Goal: Complete application form: Complete application form

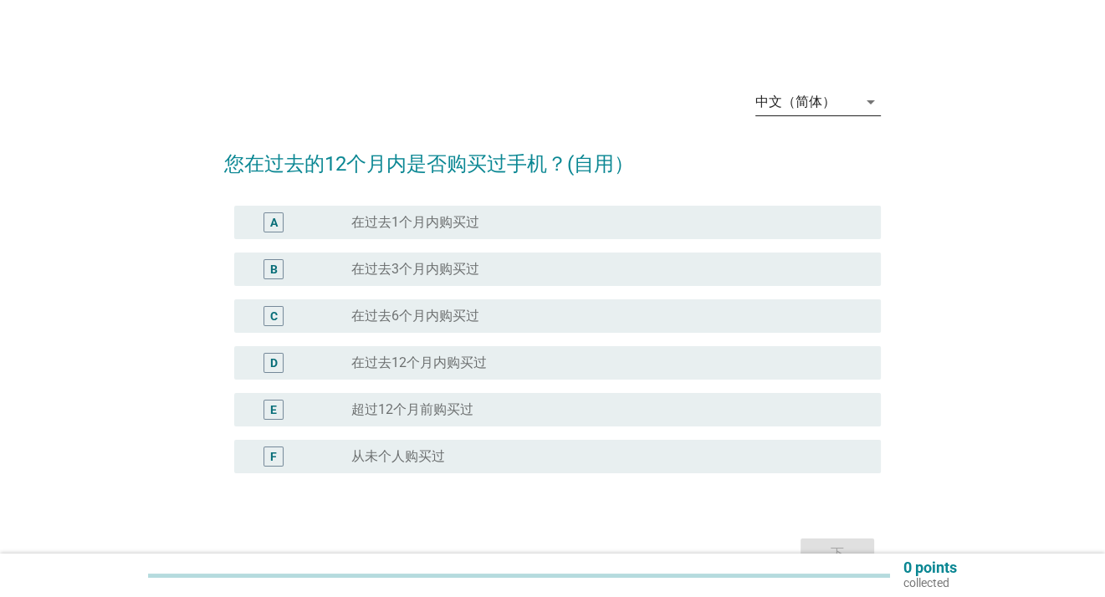
click at [867, 104] on icon "arrow_drop_down" at bounding box center [871, 102] width 20 height 20
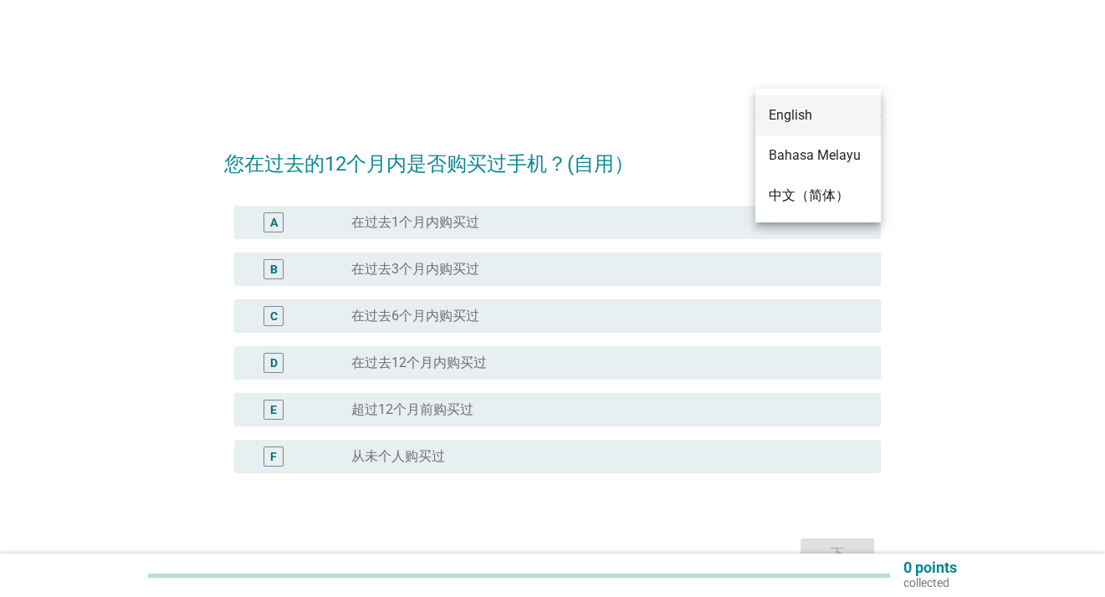
click at [807, 117] on div "English" at bounding box center [818, 115] width 99 height 20
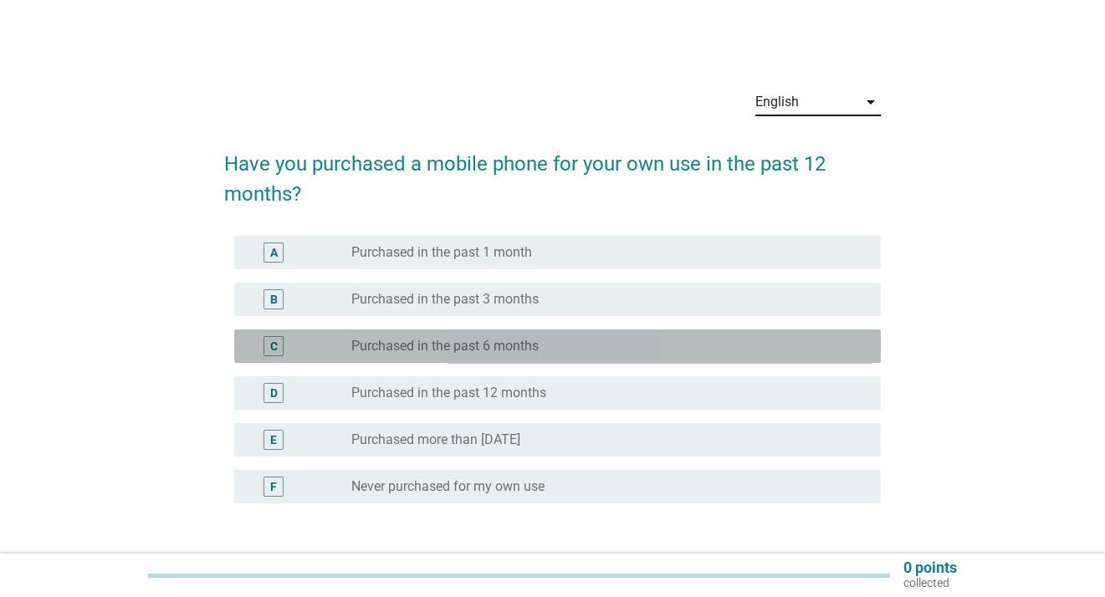
click at [410, 351] on label "Purchased in the past 6 months" at bounding box center [444, 346] width 187 height 17
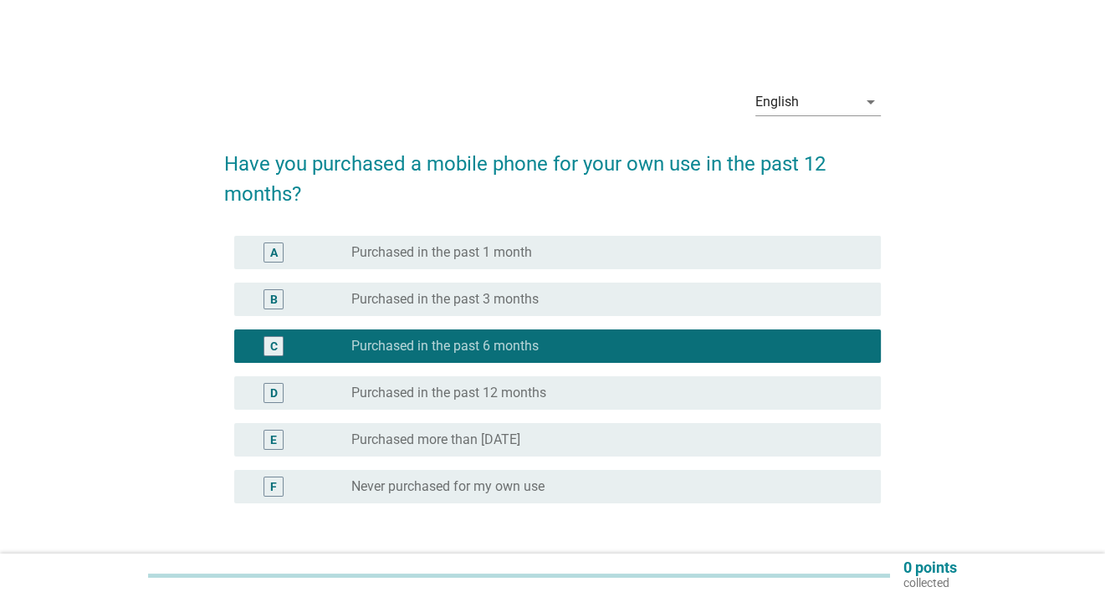
scroll to position [125, 0]
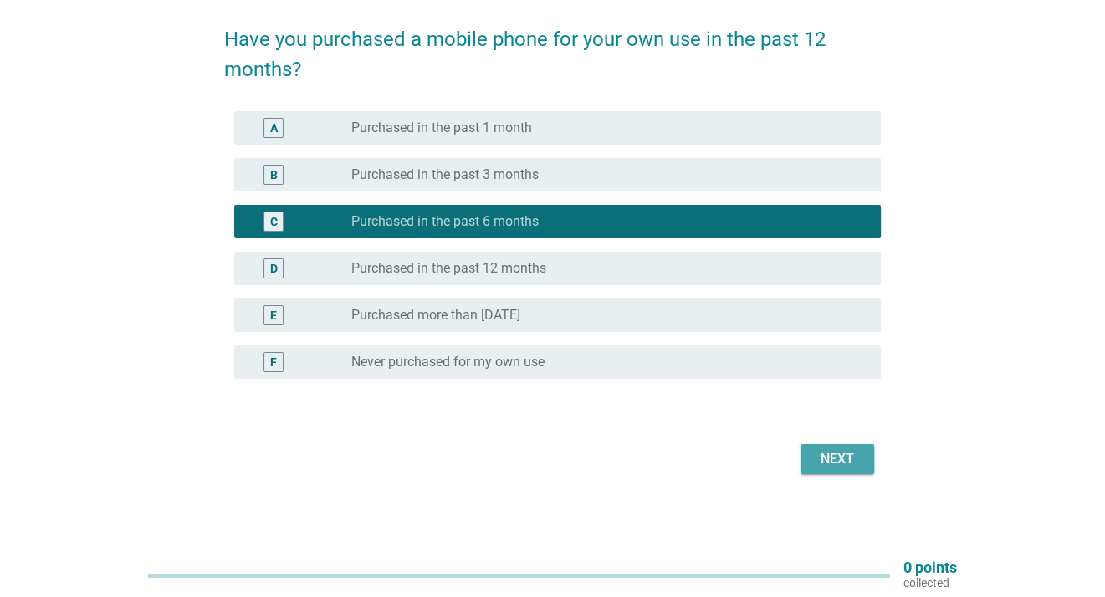
click at [830, 449] on div "Next" at bounding box center [837, 459] width 47 height 20
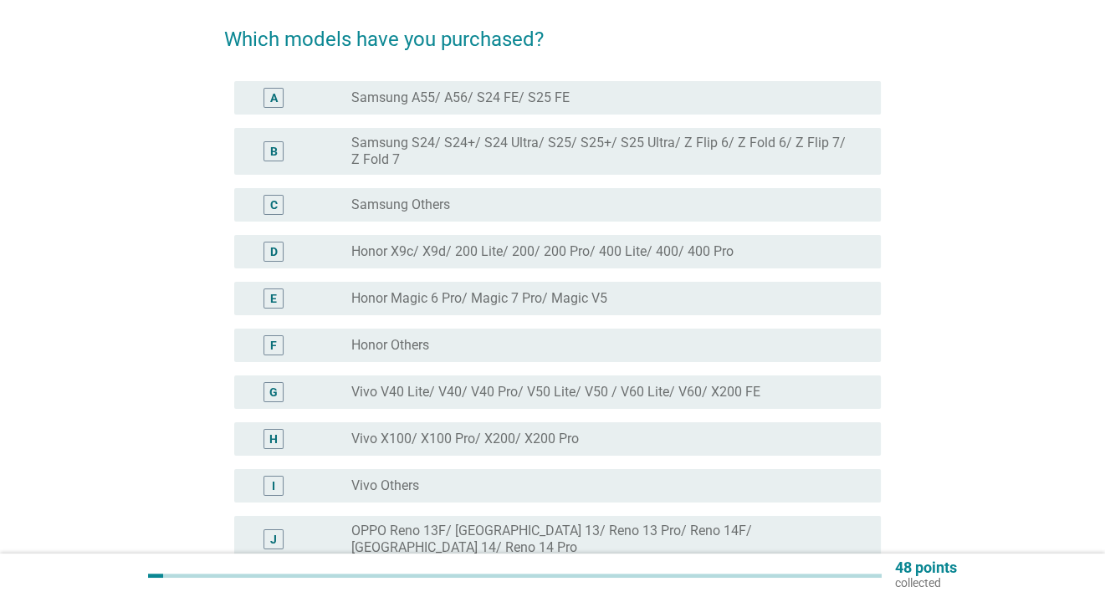
scroll to position [0, 0]
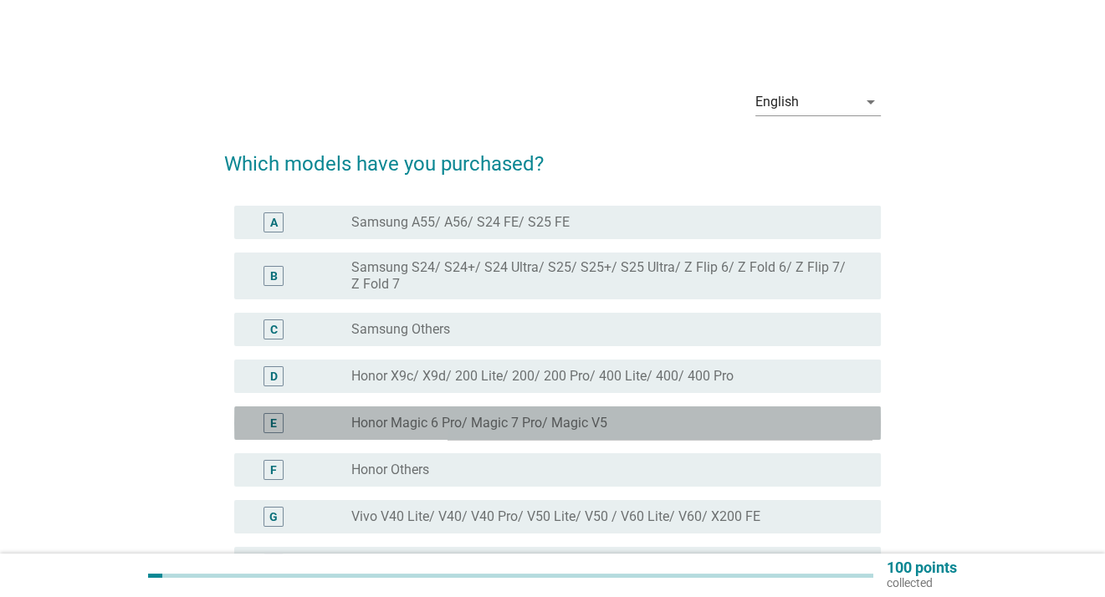
click at [532, 425] on label "Honor Magic 6 Pro/ Magic 7 Pro/ Magic V5" at bounding box center [479, 423] width 256 height 17
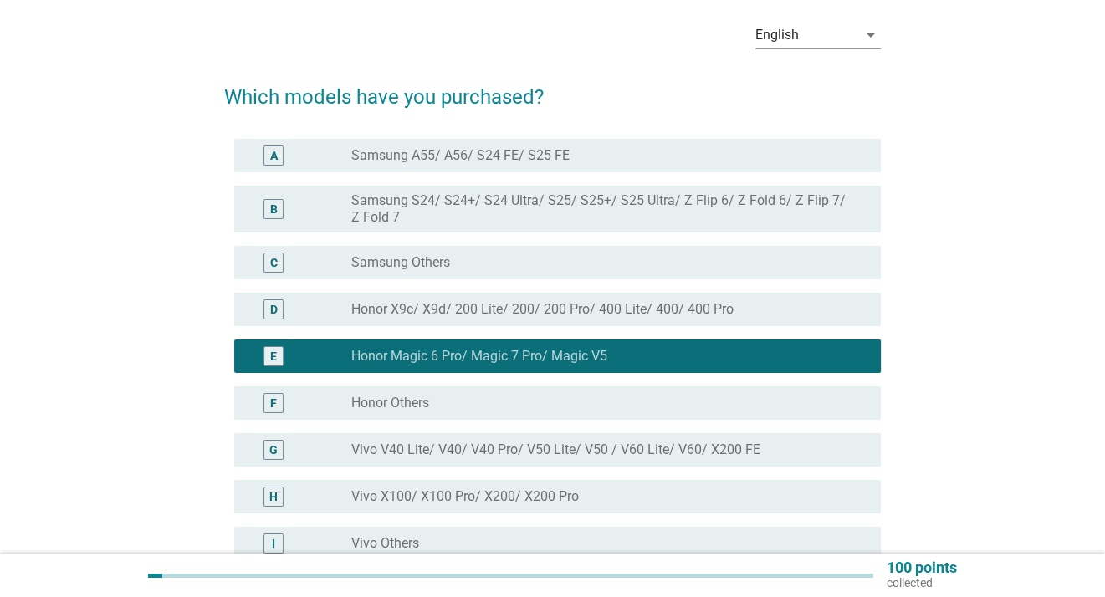
scroll to position [166, 0]
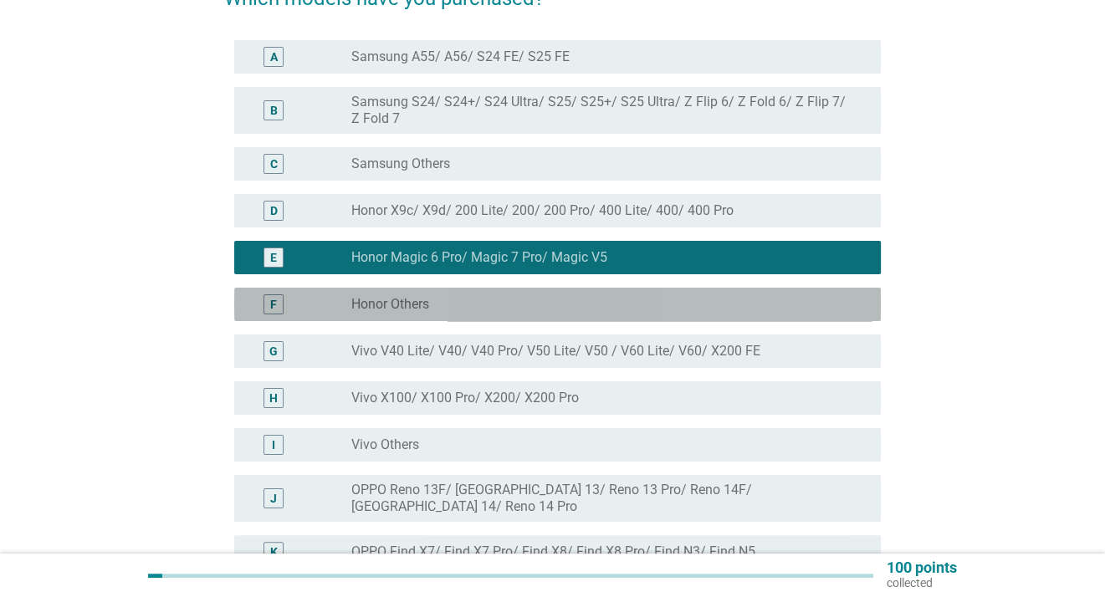
click at [462, 303] on div "radio_button_unchecked Honor Others" at bounding box center [602, 304] width 503 height 17
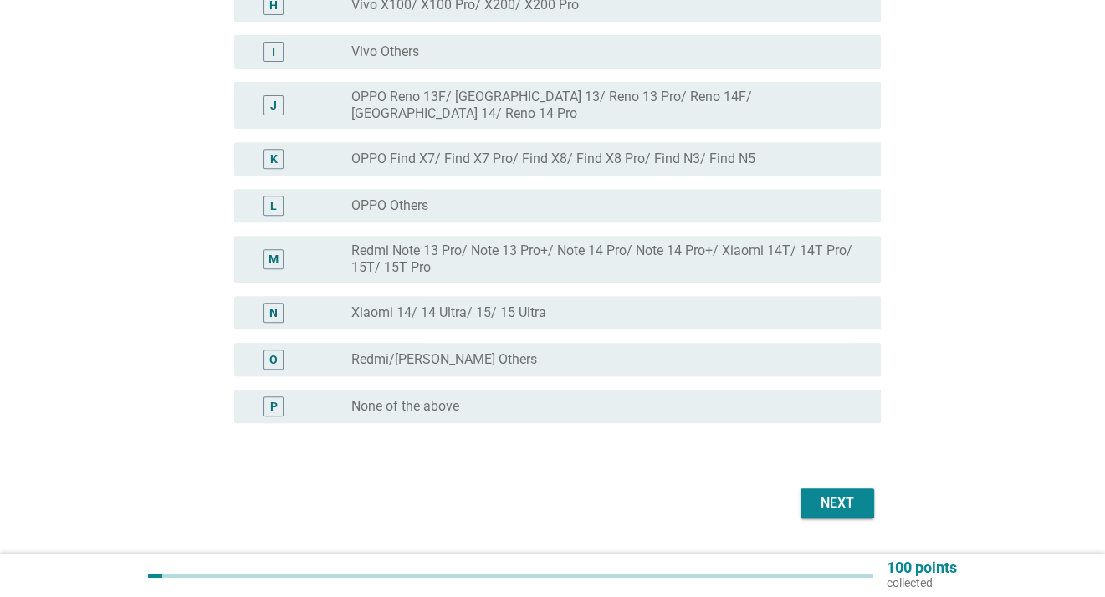
scroll to position [562, 0]
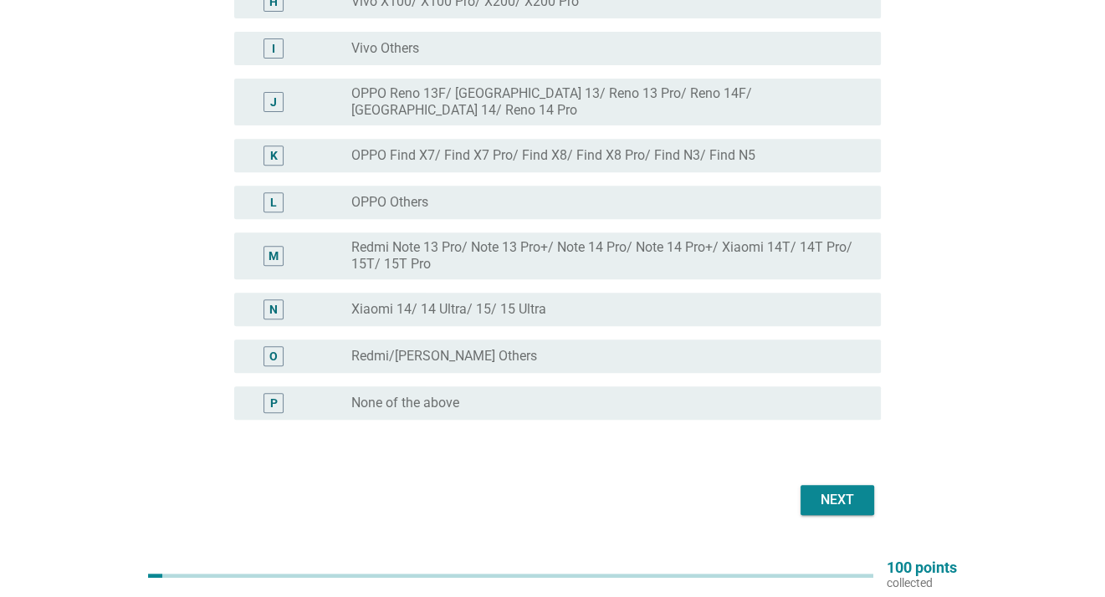
click at [845, 490] on div "Next" at bounding box center [837, 500] width 47 height 20
